Goal: Information Seeking & Learning: Learn about a topic

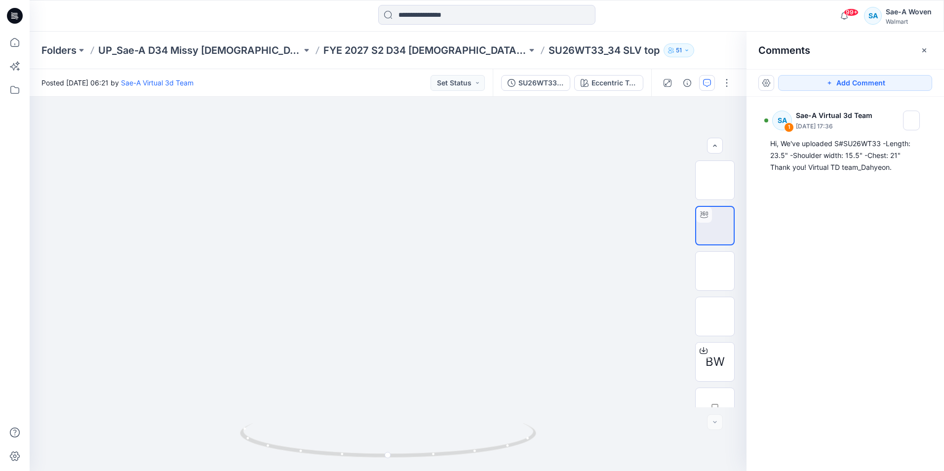
scroll to position [20, 0]
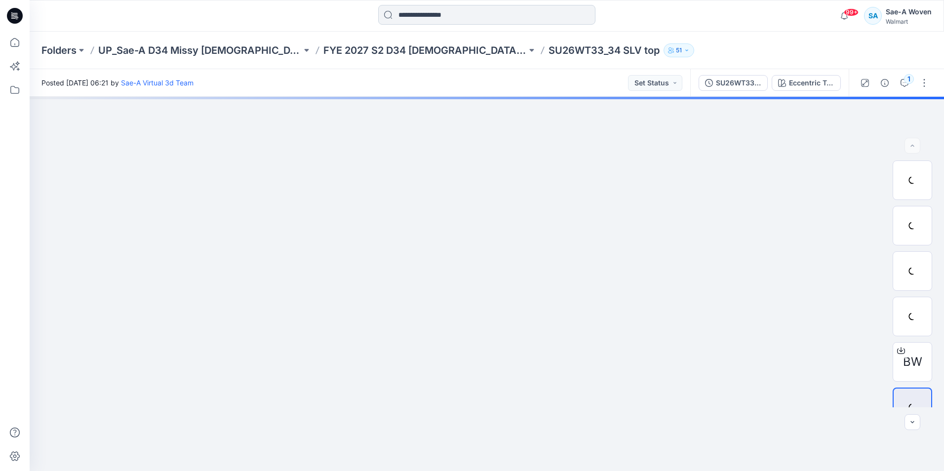
click at [409, 19] on input at bounding box center [486, 15] width 217 height 20
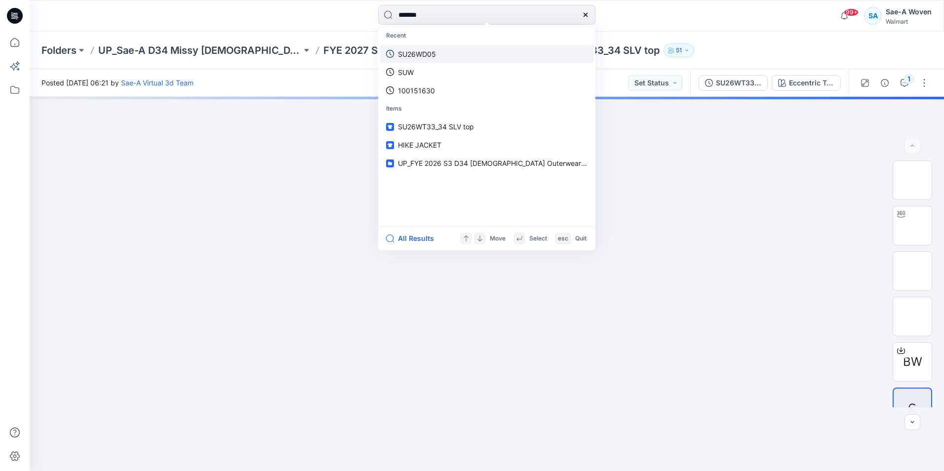
type input "********"
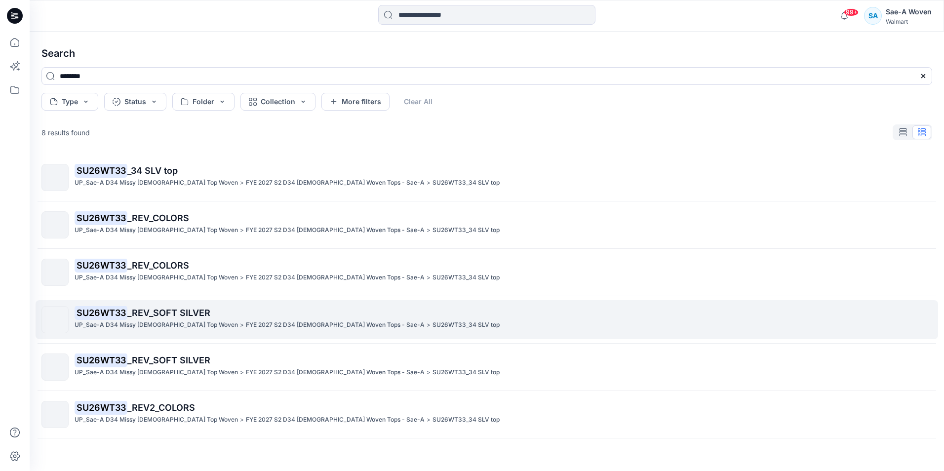
click at [182, 321] on p "UP_Sae-A D34 Missy [DEMOGRAPHIC_DATA] Top Woven" at bounding box center [156, 325] width 163 height 10
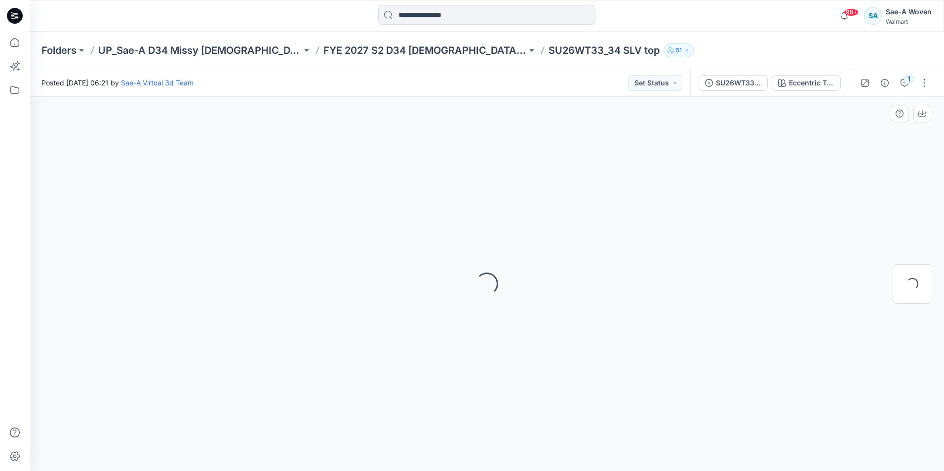
click at [605, 180] on div "Loading..." at bounding box center [487, 284] width 915 height 374
click at [661, 226] on div "Loading..." at bounding box center [487, 284] width 915 height 374
click at [516, 281] on div "Loading..." at bounding box center [487, 284] width 915 height 374
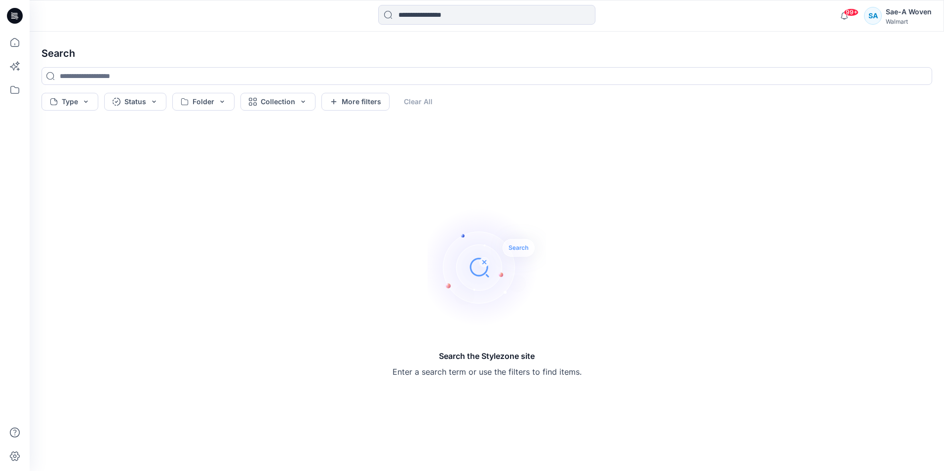
click at [441, 38] on div "Search Type Status Folder Collection More filters Clear All Search the Stylezon…" at bounding box center [487, 252] width 915 height 440
click at [446, 22] on input at bounding box center [486, 15] width 217 height 20
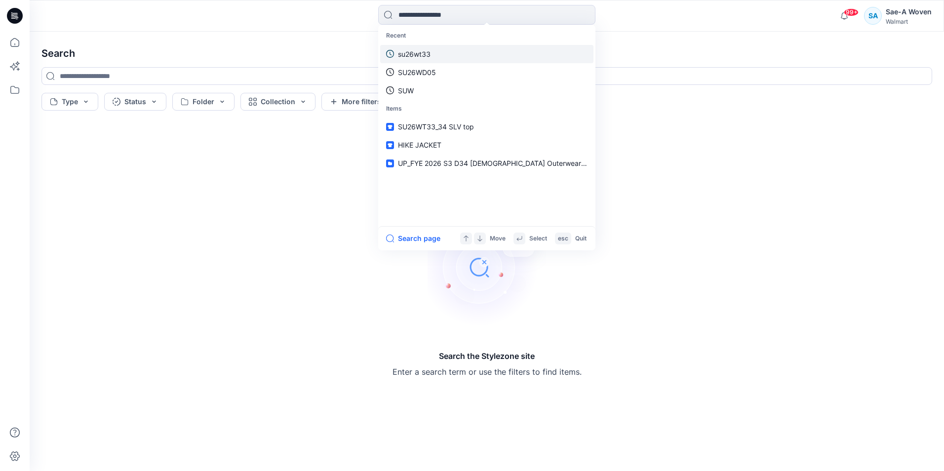
click at [414, 59] on p "su26wt33" at bounding box center [414, 54] width 33 height 10
type input "********"
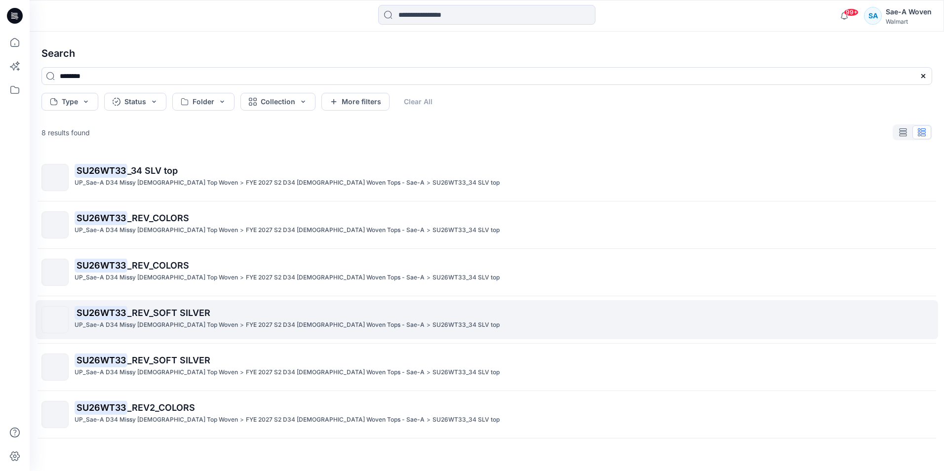
click at [168, 314] on span "_REV_SOFT SILVER" at bounding box center [168, 313] width 83 height 10
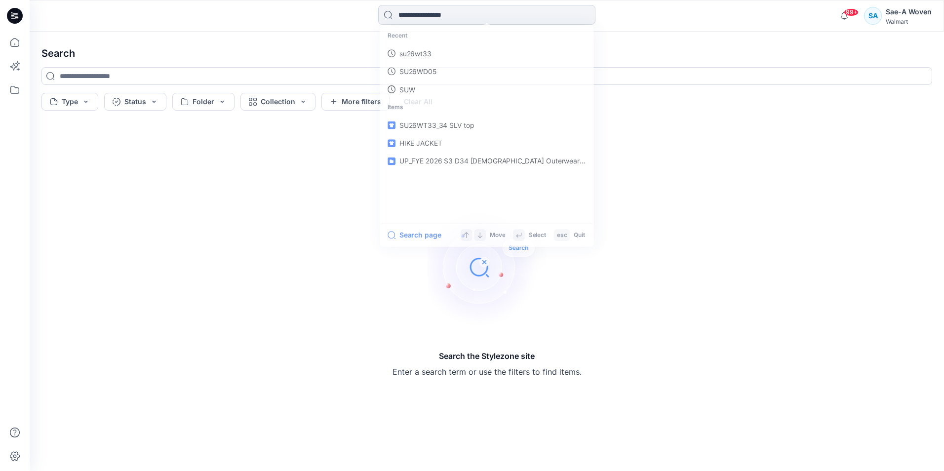
click at [498, 11] on input at bounding box center [486, 15] width 217 height 20
click at [445, 51] on link "su26wt33" at bounding box center [486, 54] width 213 height 18
type input "********"
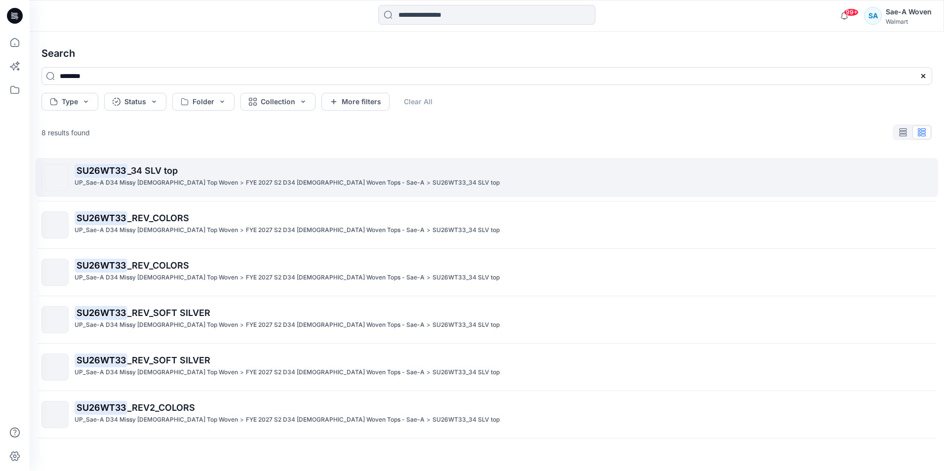
click at [148, 168] on span "_34 SLV top" at bounding box center [152, 170] width 50 height 10
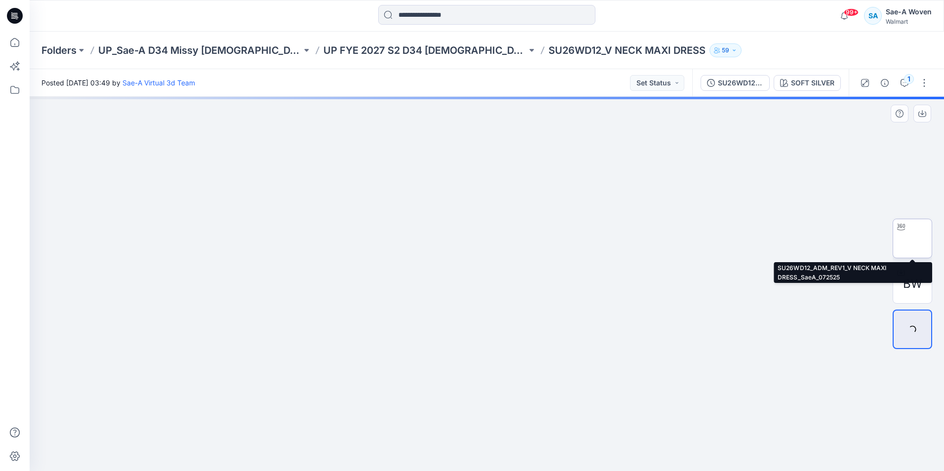
click at [913, 239] on img at bounding box center [913, 239] width 0 height 0
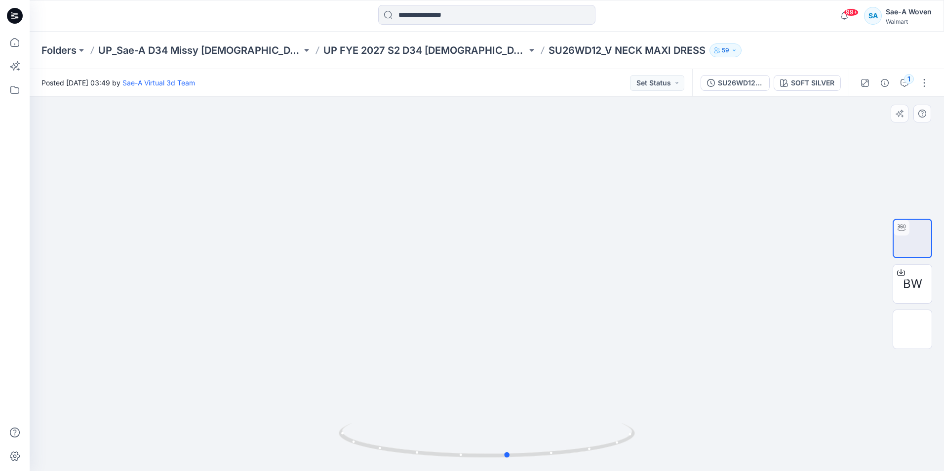
drag, startPoint x: 510, startPoint y: 329, endPoint x: 533, endPoint y: 329, distance: 23.2
click at [533, 329] on div at bounding box center [487, 284] width 915 height 374
drag, startPoint x: 514, startPoint y: 456, endPoint x: 593, endPoint y: 454, distance: 78.5
click at [593, 454] on icon at bounding box center [488, 441] width 299 height 37
click at [774, 164] on div at bounding box center [487, 284] width 915 height 374
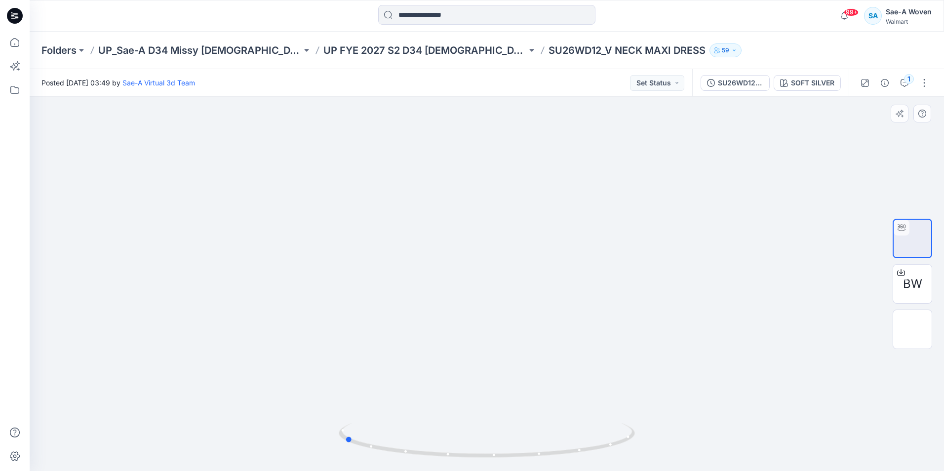
drag, startPoint x: 605, startPoint y: 442, endPoint x: 652, endPoint y: 423, distance: 51.0
click at [652, 423] on div at bounding box center [487, 284] width 915 height 374
click at [353, 441] on icon at bounding box center [488, 441] width 299 height 37
